Goal: Information Seeking & Learning: Understand process/instructions

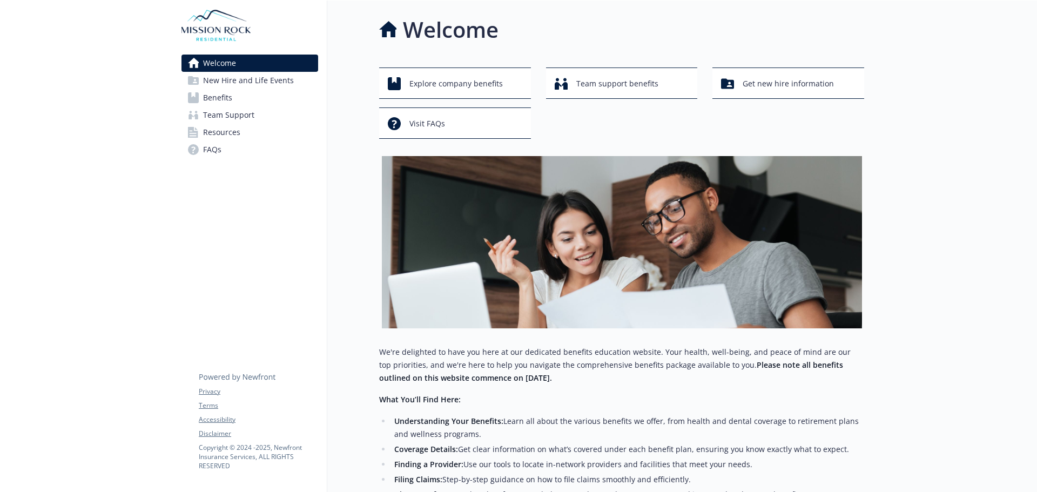
click at [258, 83] on span "New Hire and Life Events" at bounding box center [248, 80] width 91 height 17
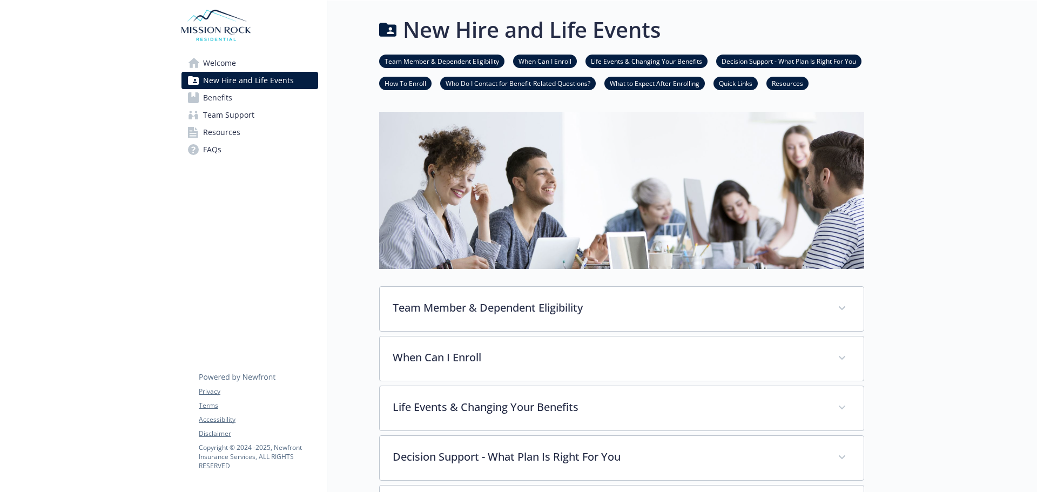
drag, startPoint x: 539, startPoint y: 56, endPoint x: 546, endPoint y: 59, distance: 7.5
click at [540, 56] on link "When Can I Enroll" at bounding box center [545, 61] width 64 height 10
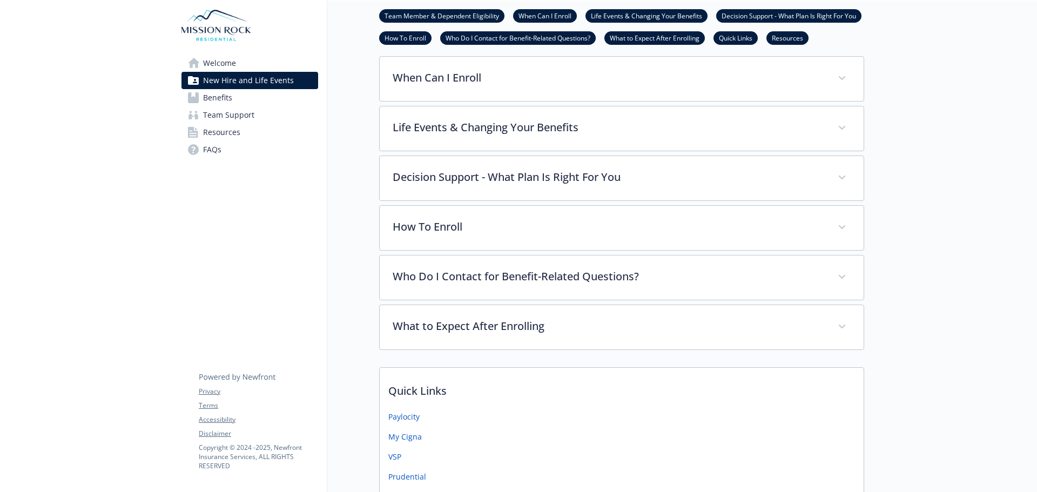
scroll to position [280, 8]
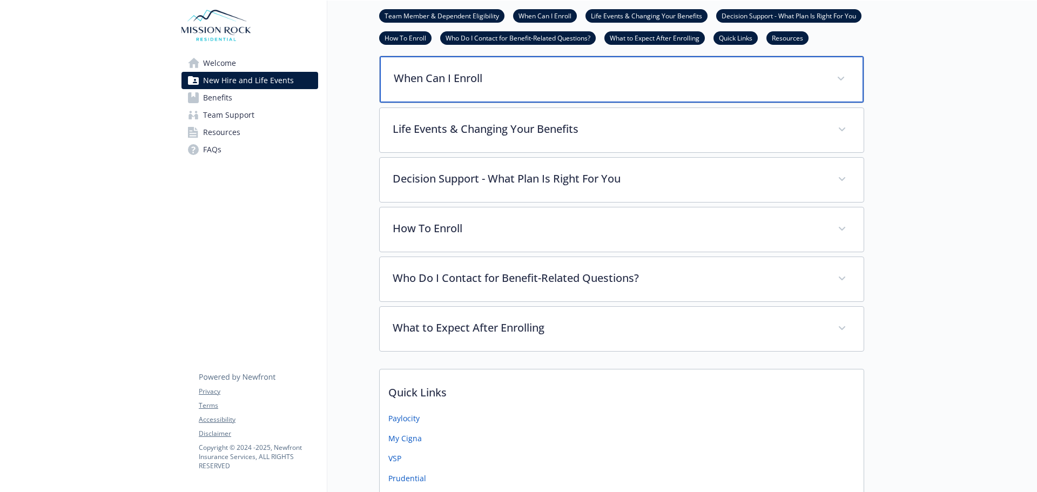
click at [832, 76] on span at bounding box center [840, 78] width 17 height 17
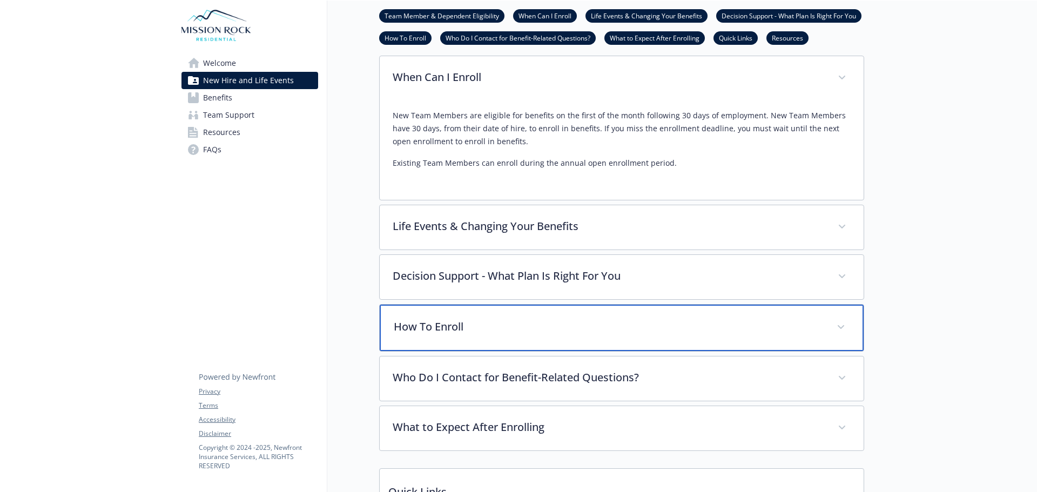
click at [835, 329] on span at bounding box center [840, 327] width 17 height 17
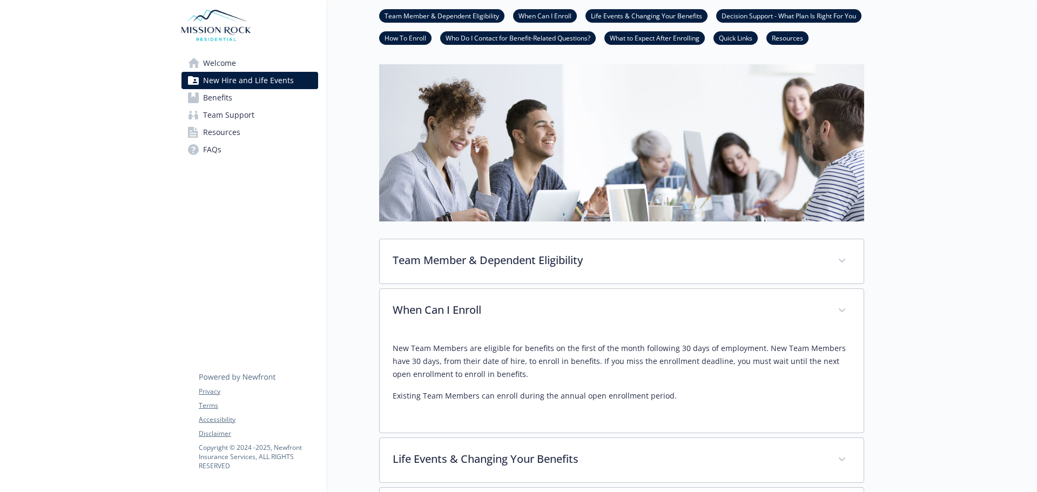
scroll to position [162, 8]
